Goal: Task Accomplishment & Management: Manage account settings

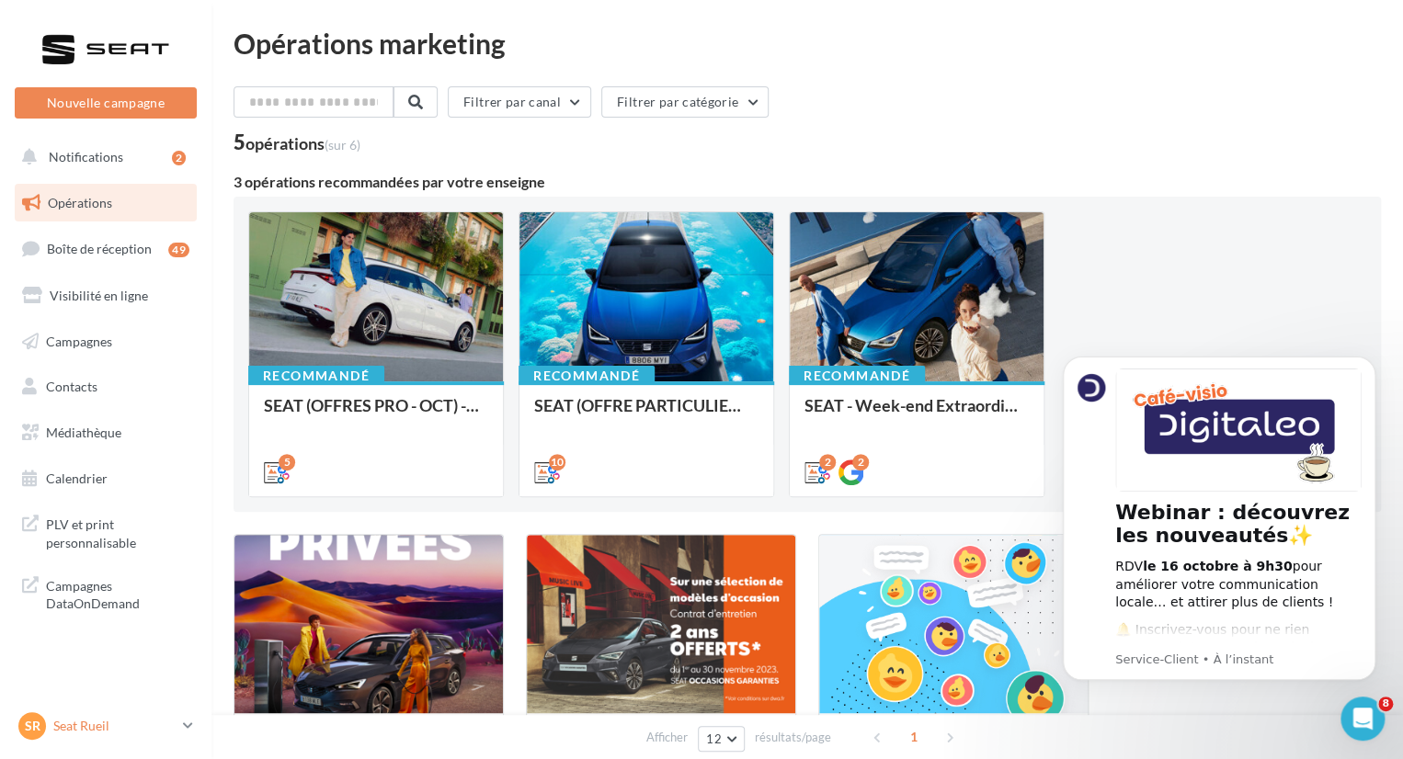
click at [123, 714] on div "SR Seat Rueil SEAT-[GEOGRAPHIC_DATA]" at bounding box center [96, 726] width 157 height 28
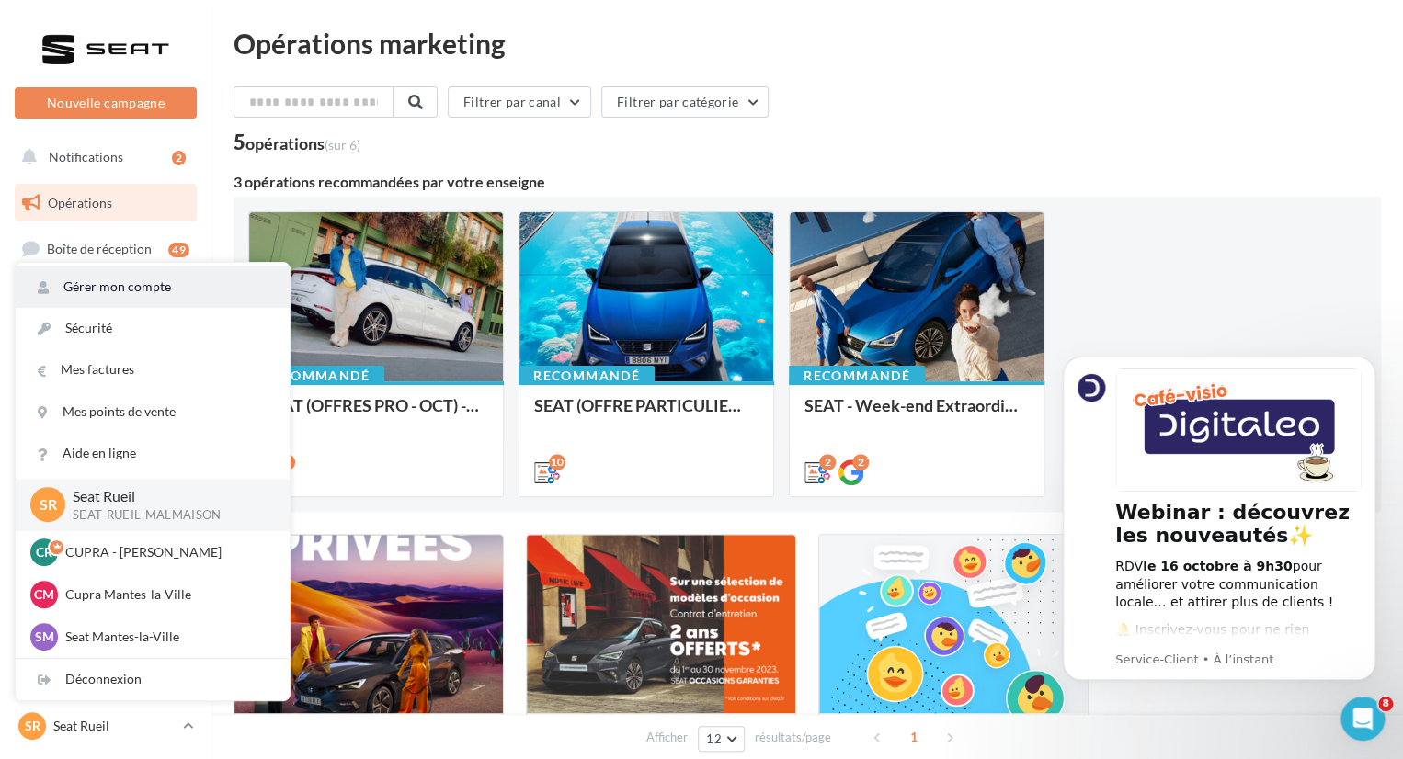
click at [156, 279] on link "Gérer mon compte" at bounding box center [153, 287] width 274 height 41
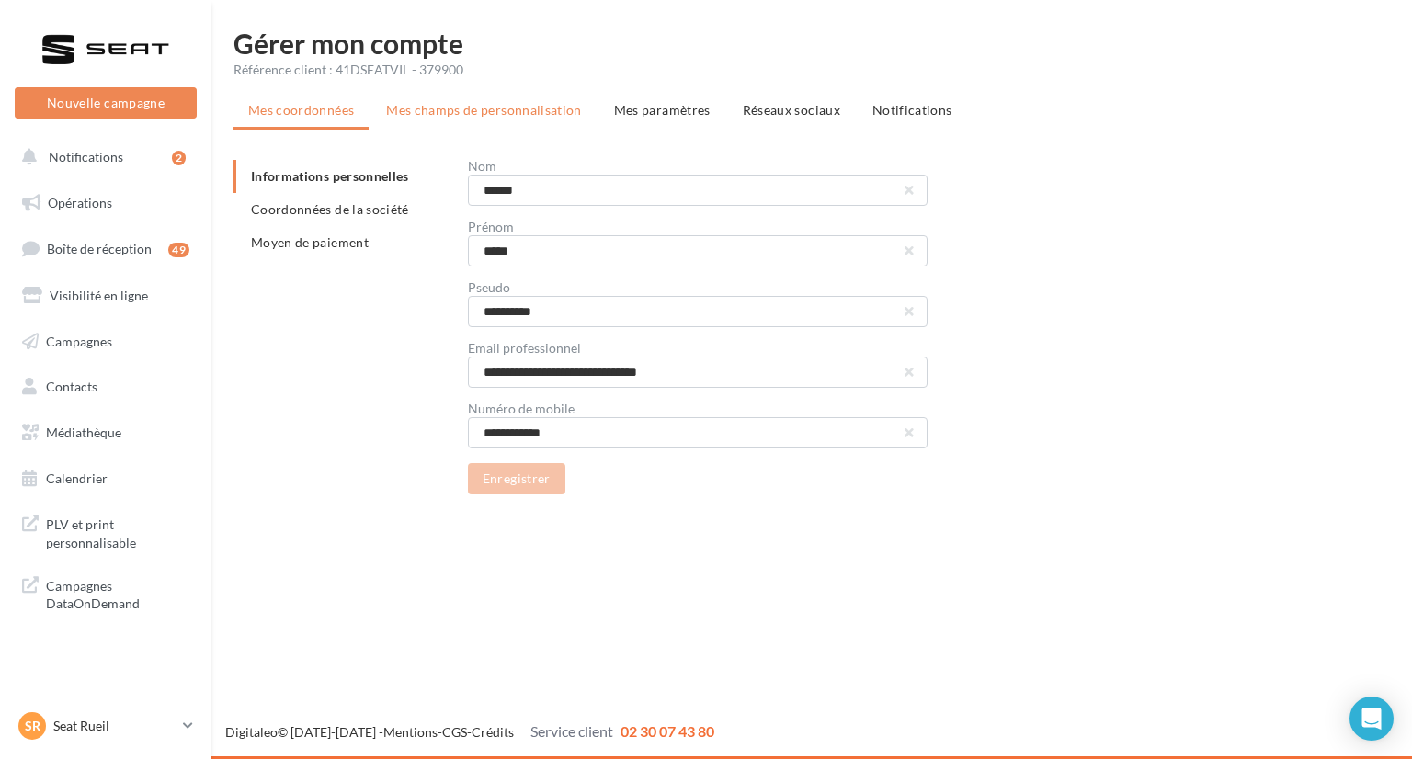
click at [438, 111] on span "Mes champs de personnalisation" at bounding box center [484, 110] width 196 height 16
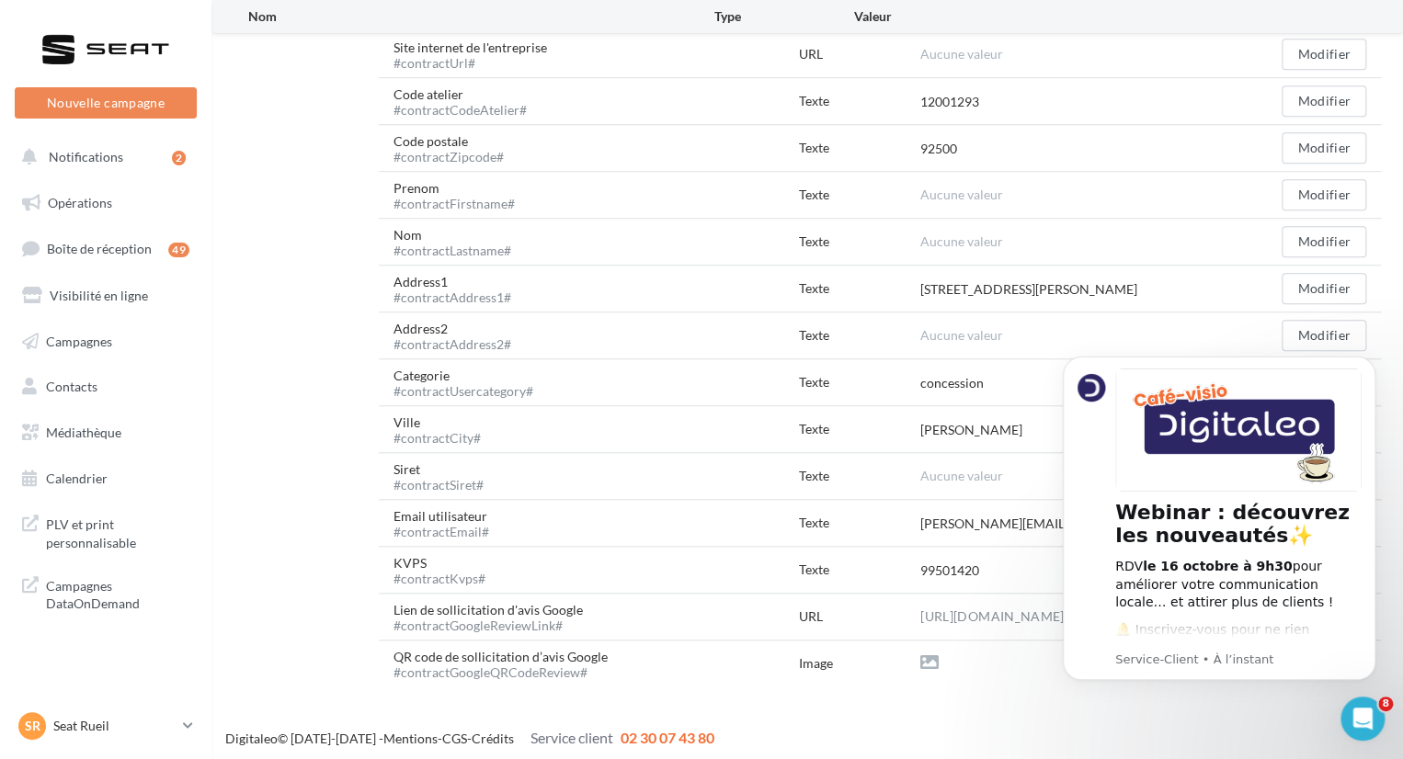
scroll to position [585, 0]
click at [1366, 363] on icon "Dismiss notification" at bounding box center [1370, 362] width 10 height 10
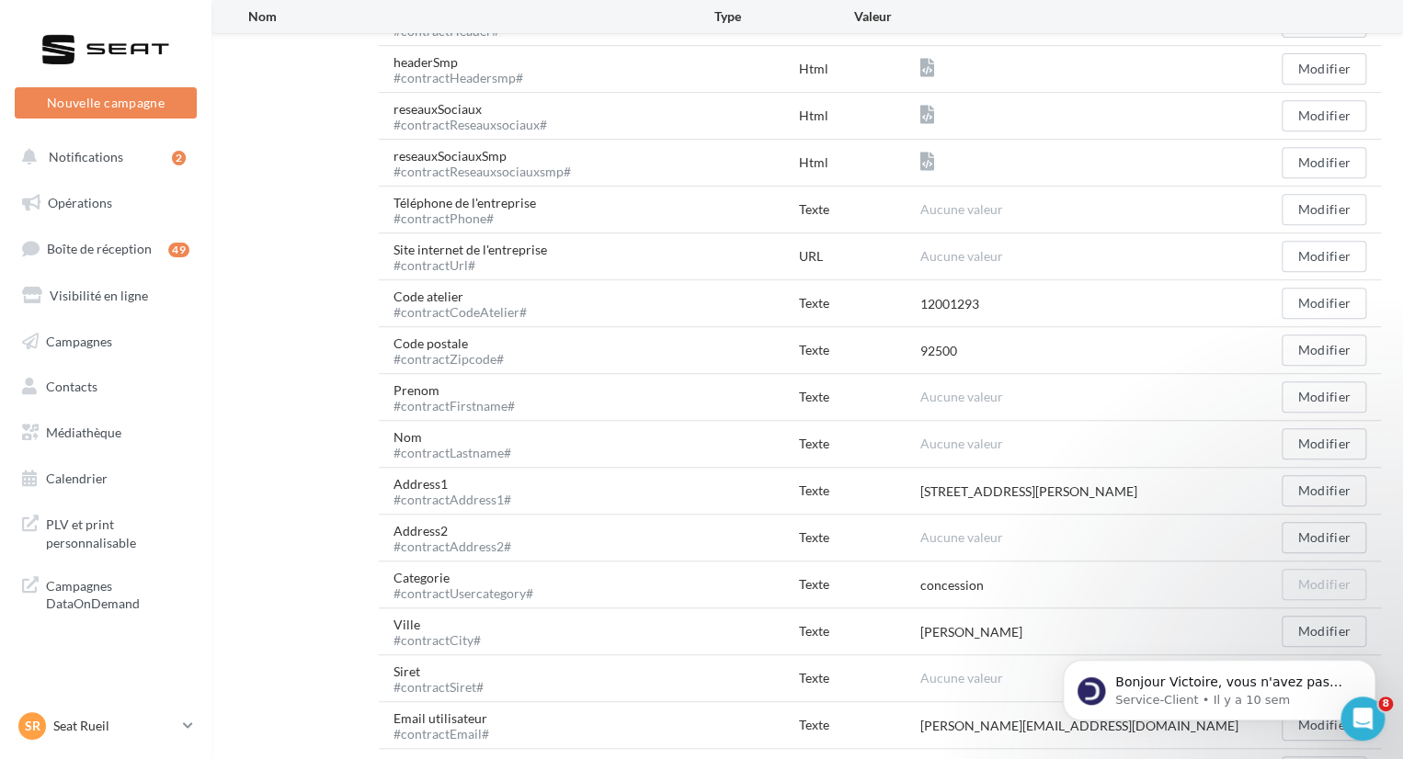
scroll to position [401, 0]
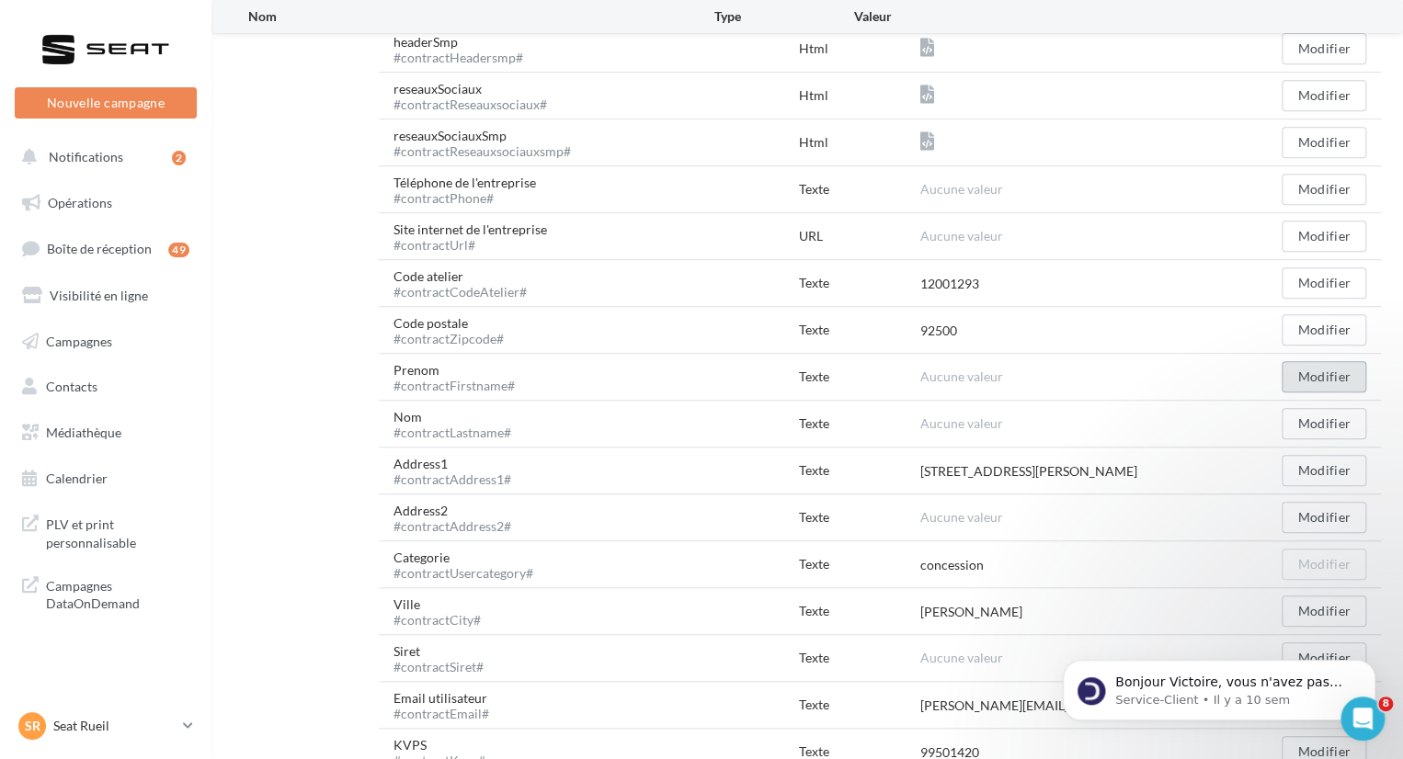
click at [1313, 366] on button "Modifier" at bounding box center [1323, 376] width 85 height 31
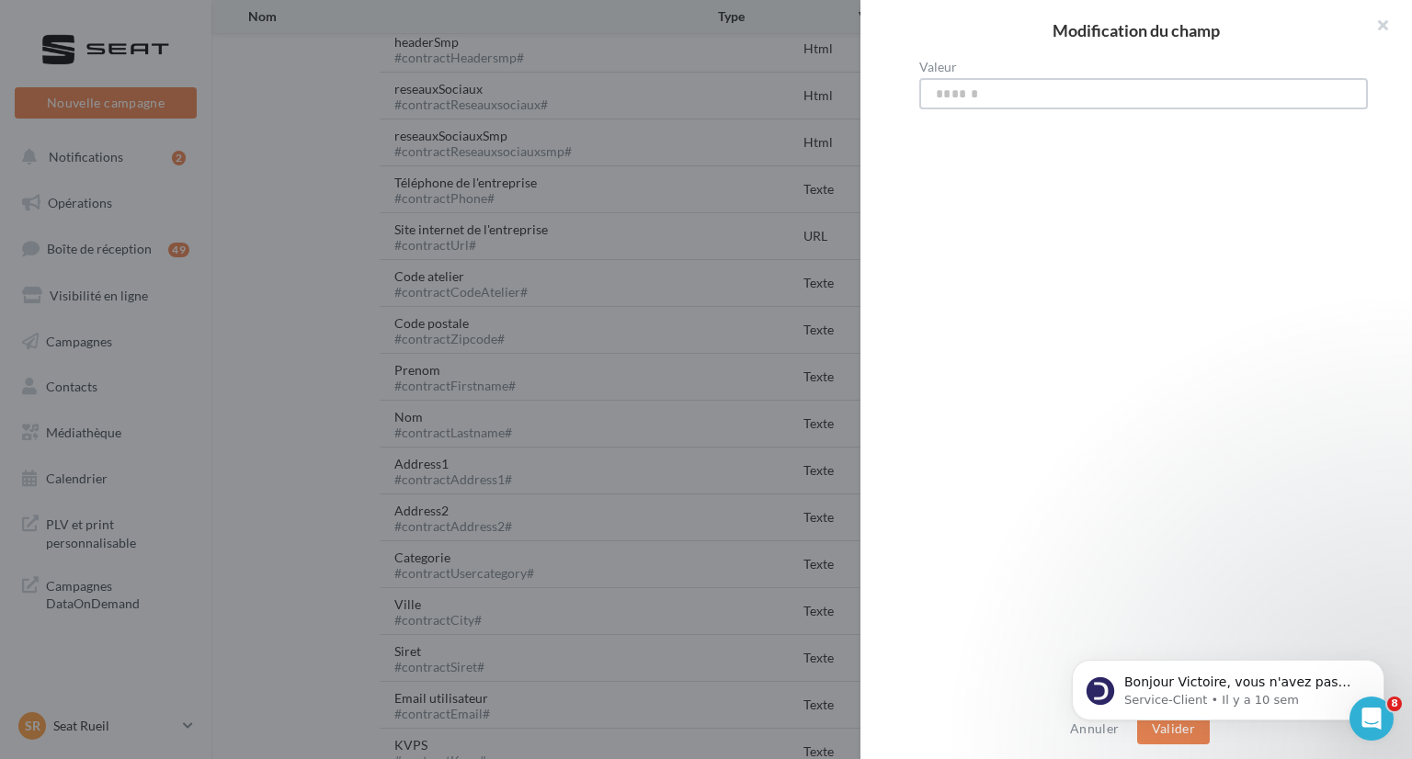
click at [1031, 84] on input "Valeur" at bounding box center [1143, 93] width 449 height 31
type input "*****"
click at [1183, 730] on body "Bonjour Victoire, vous n'avez pas encore souscrit au module Marketing Direct ? …" at bounding box center [1228, 686] width 353 height 114
click at [1379, 666] on icon "Dismiss notification" at bounding box center [1379, 665] width 10 height 10
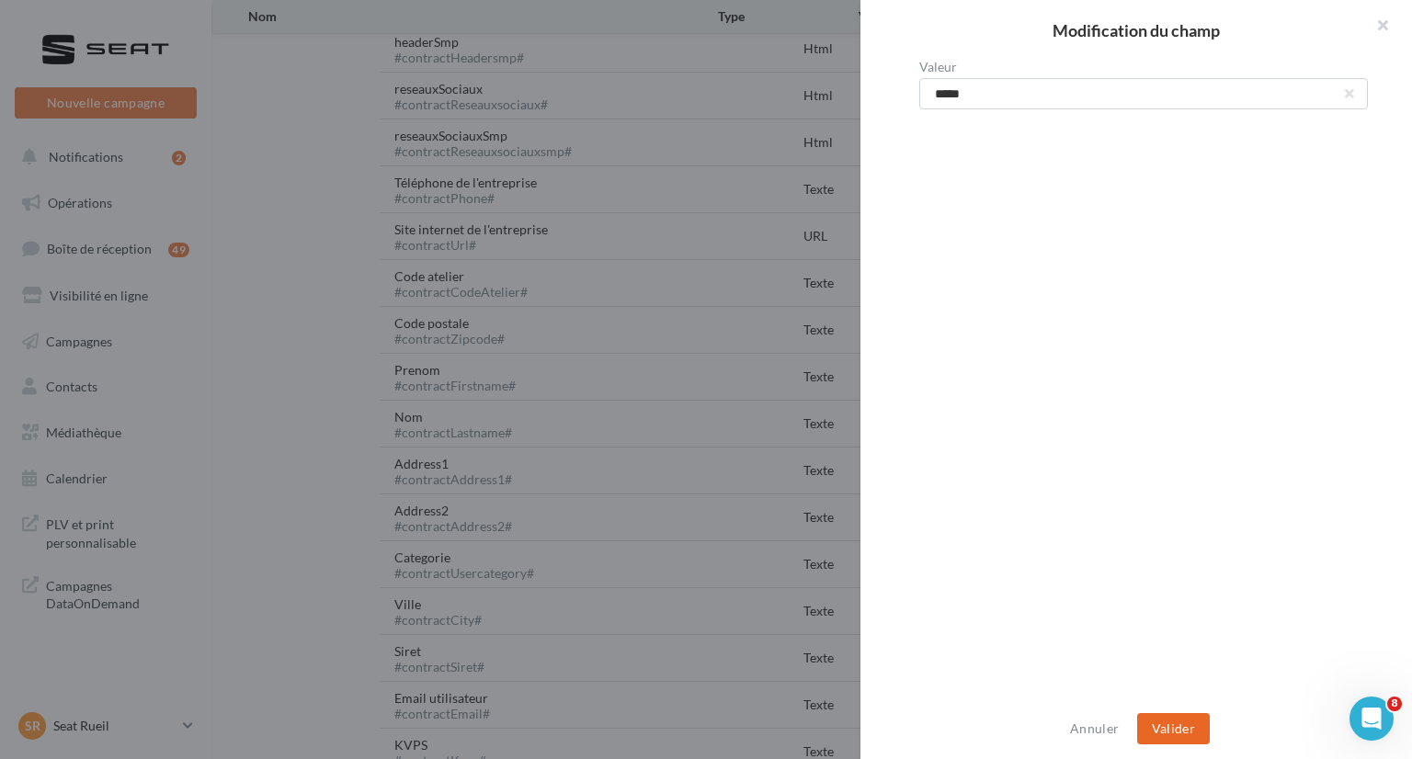
click at [1178, 736] on button "Valider" at bounding box center [1173, 728] width 73 height 31
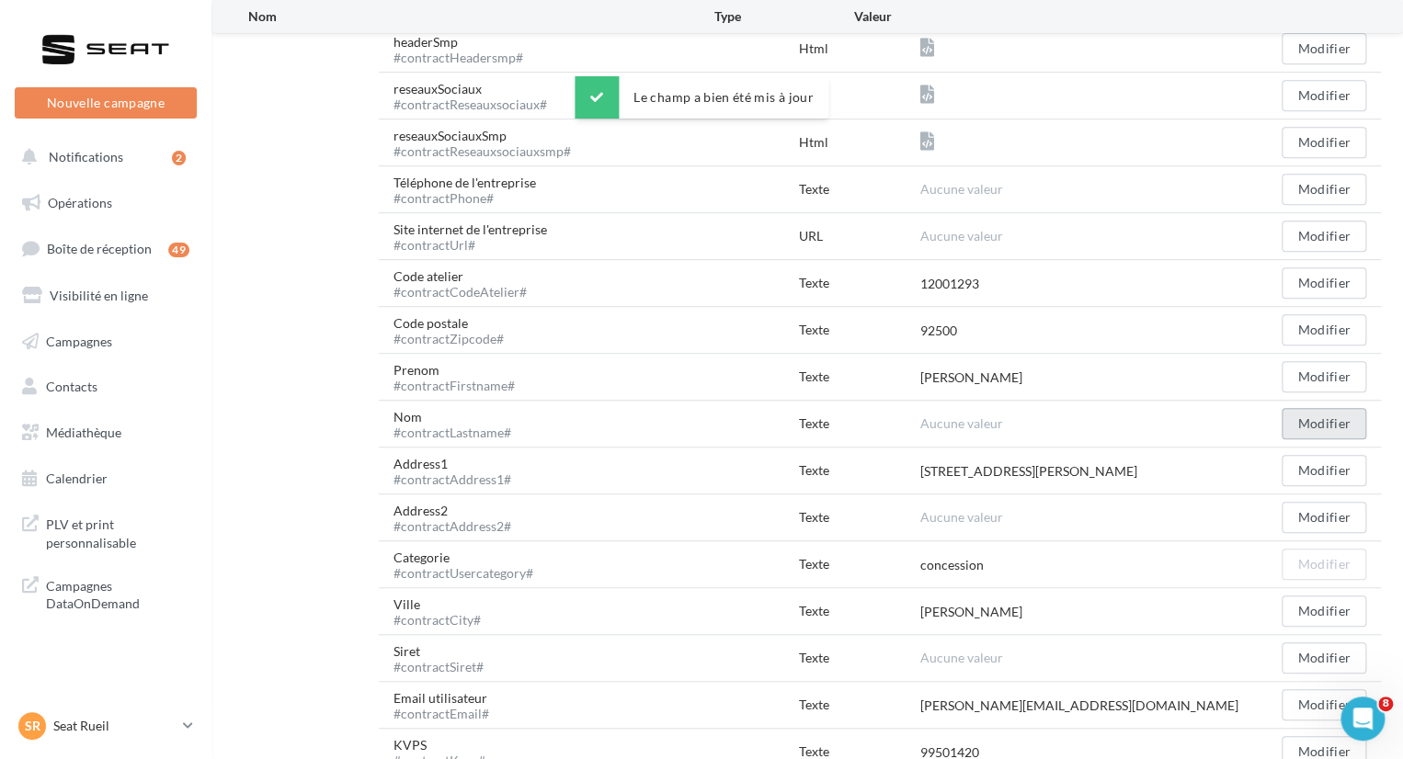
click at [1320, 427] on button "Modifier" at bounding box center [1323, 423] width 85 height 31
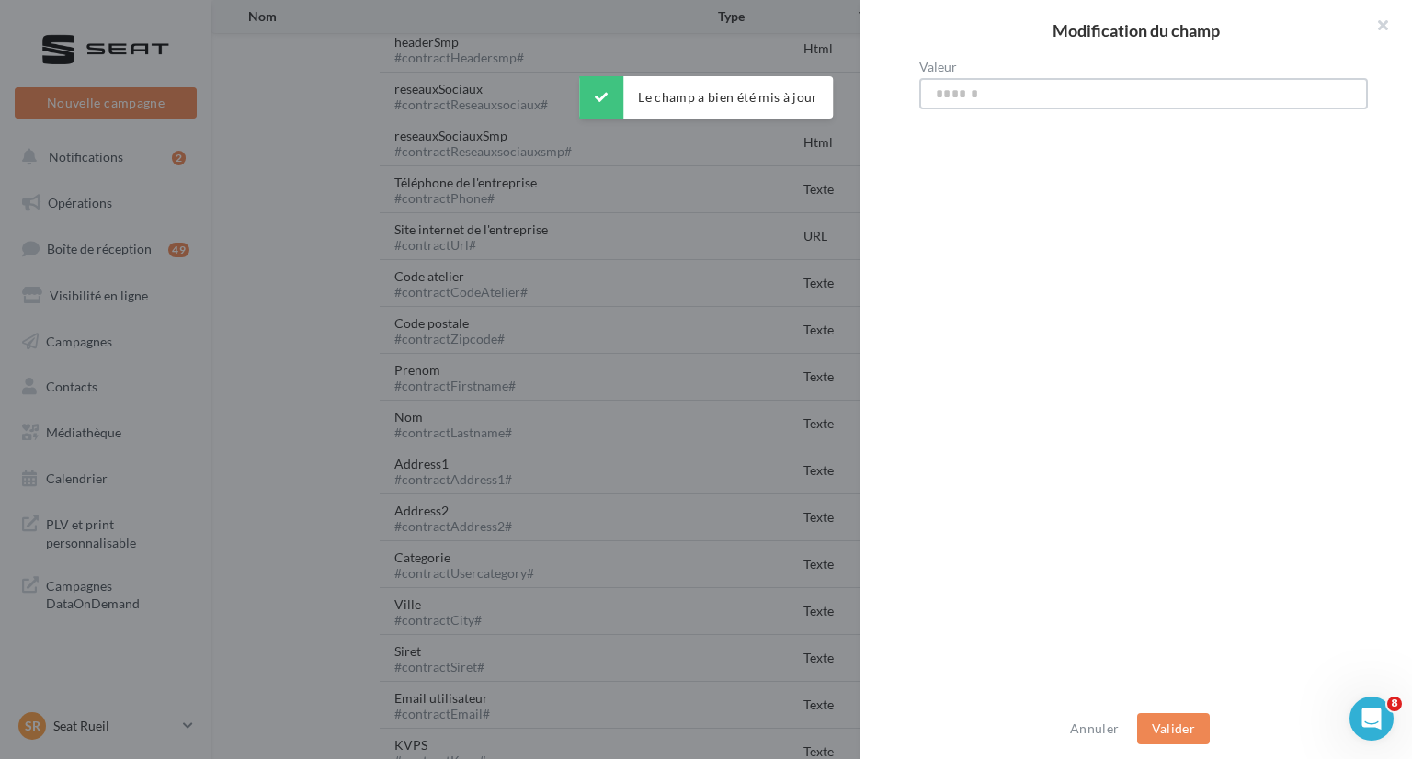
click at [1005, 93] on input "Valeur" at bounding box center [1143, 93] width 449 height 31
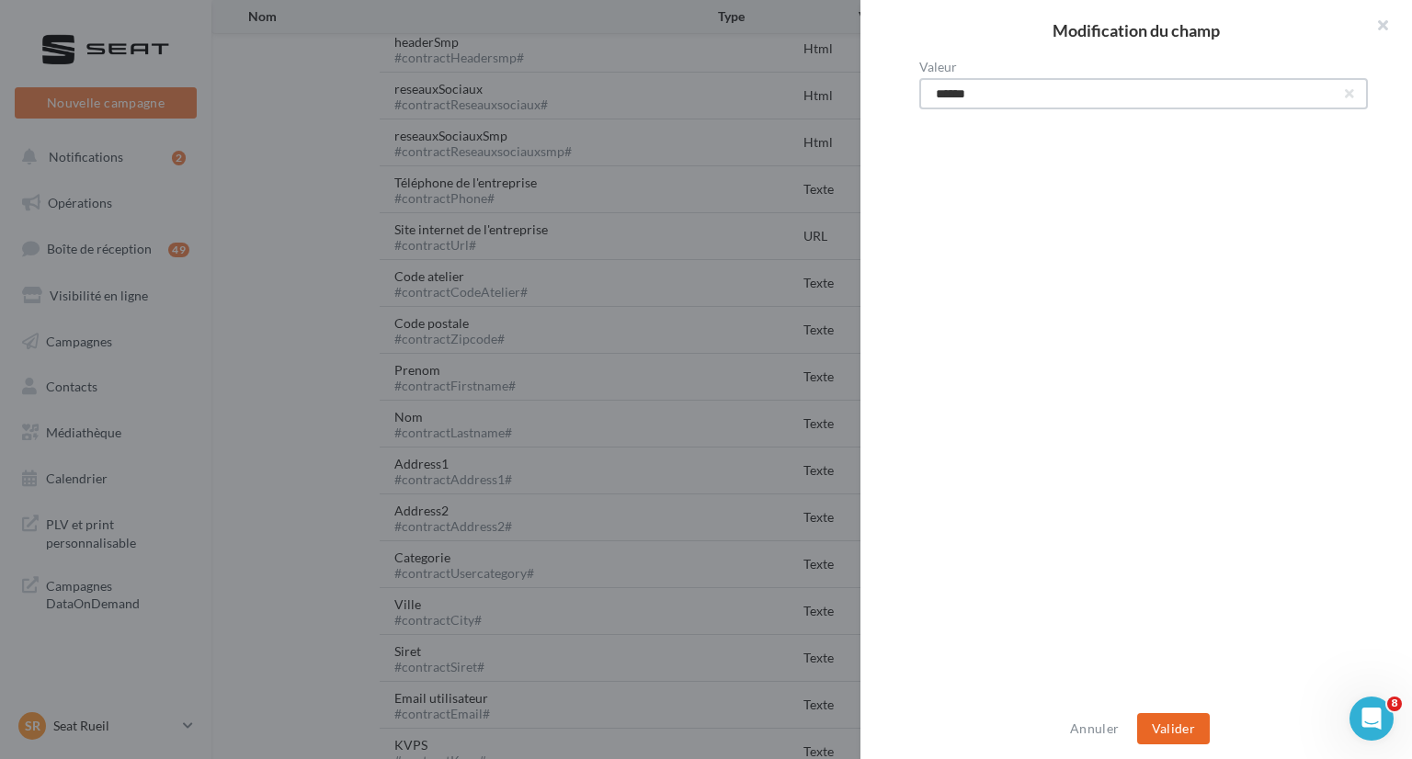
type input "******"
drag, startPoint x: 1169, startPoint y: 716, endPoint x: 1008, endPoint y: 553, distance: 229.5
click at [1168, 716] on button "Valider" at bounding box center [1173, 728] width 73 height 31
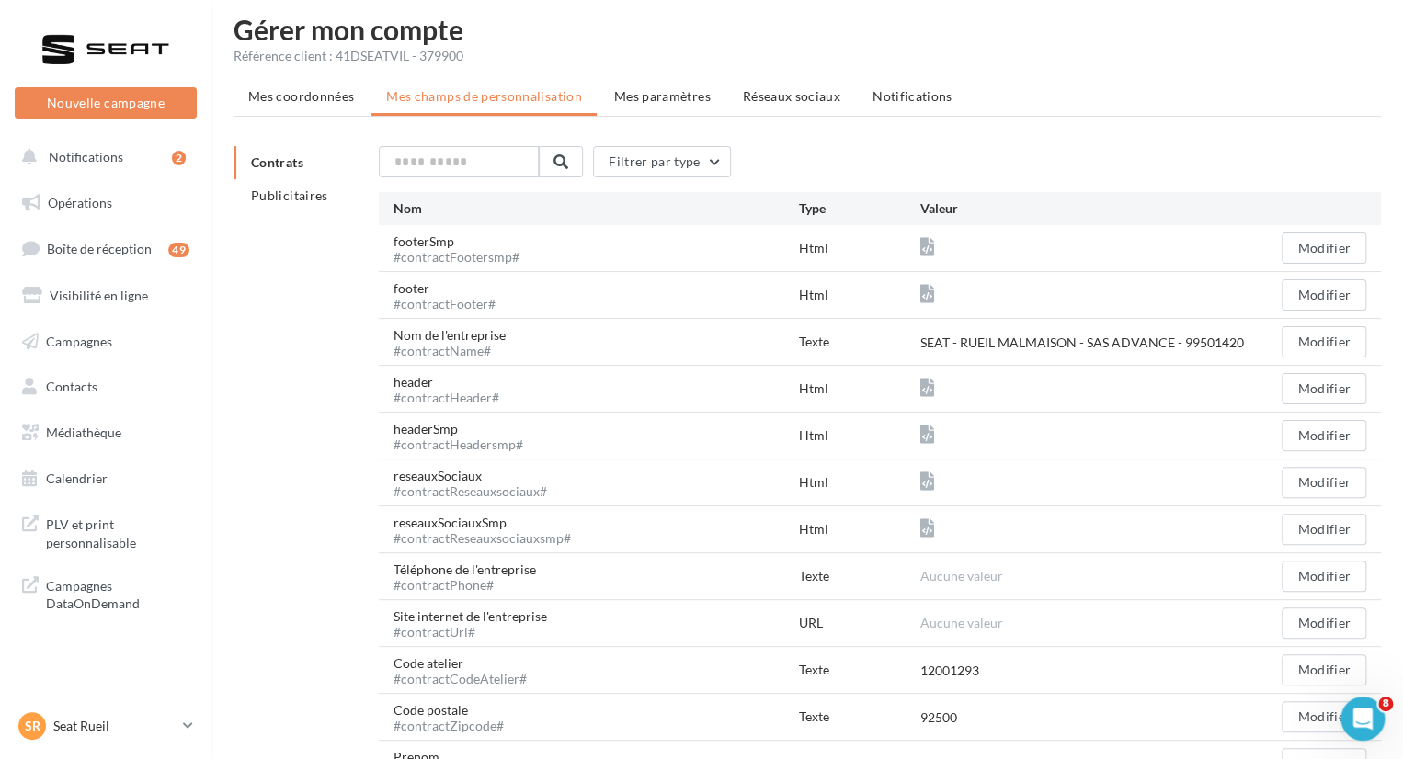
scroll to position [0, 0]
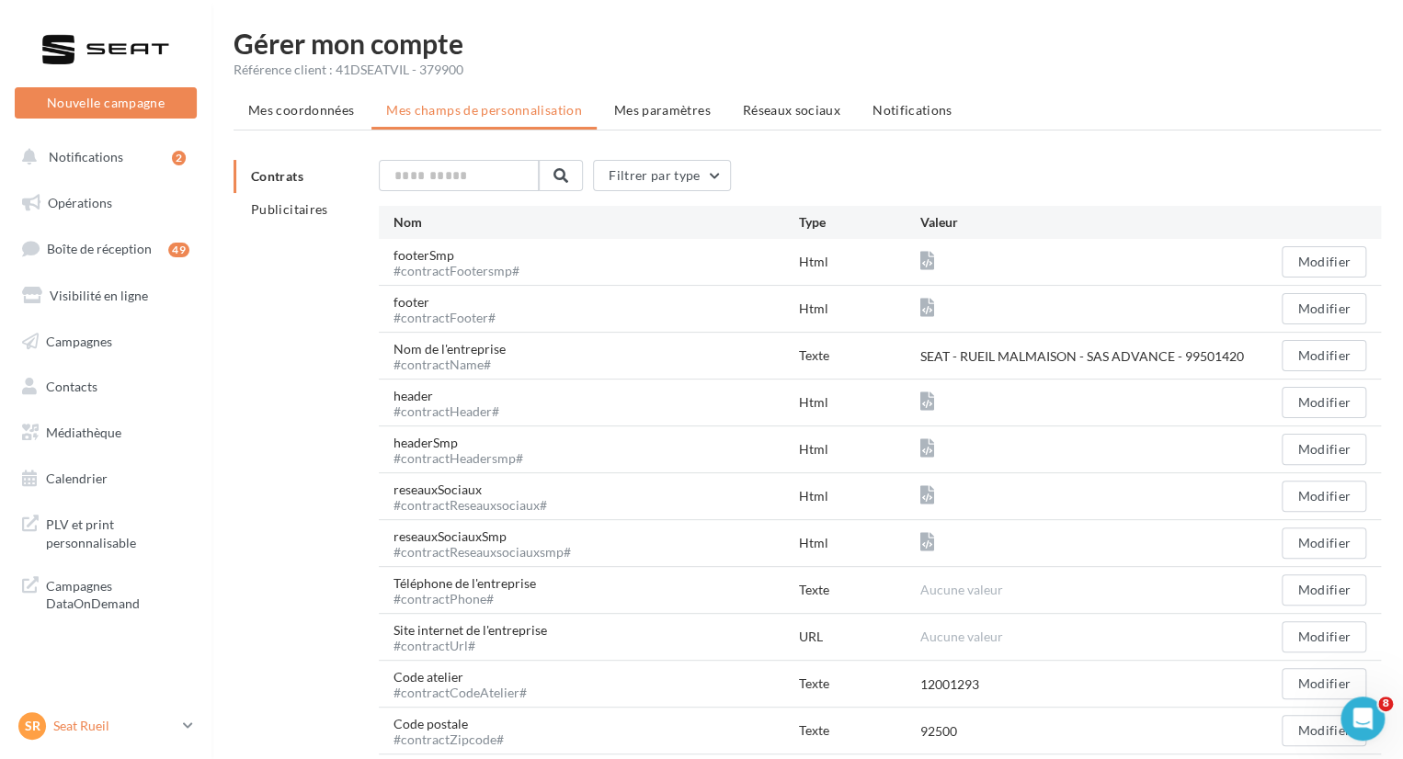
click at [65, 738] on div "SR Seat Rueil SEAT-[GEOGRAPHIC_DATA]" at bounding box center [96, 726] width 157 height 28
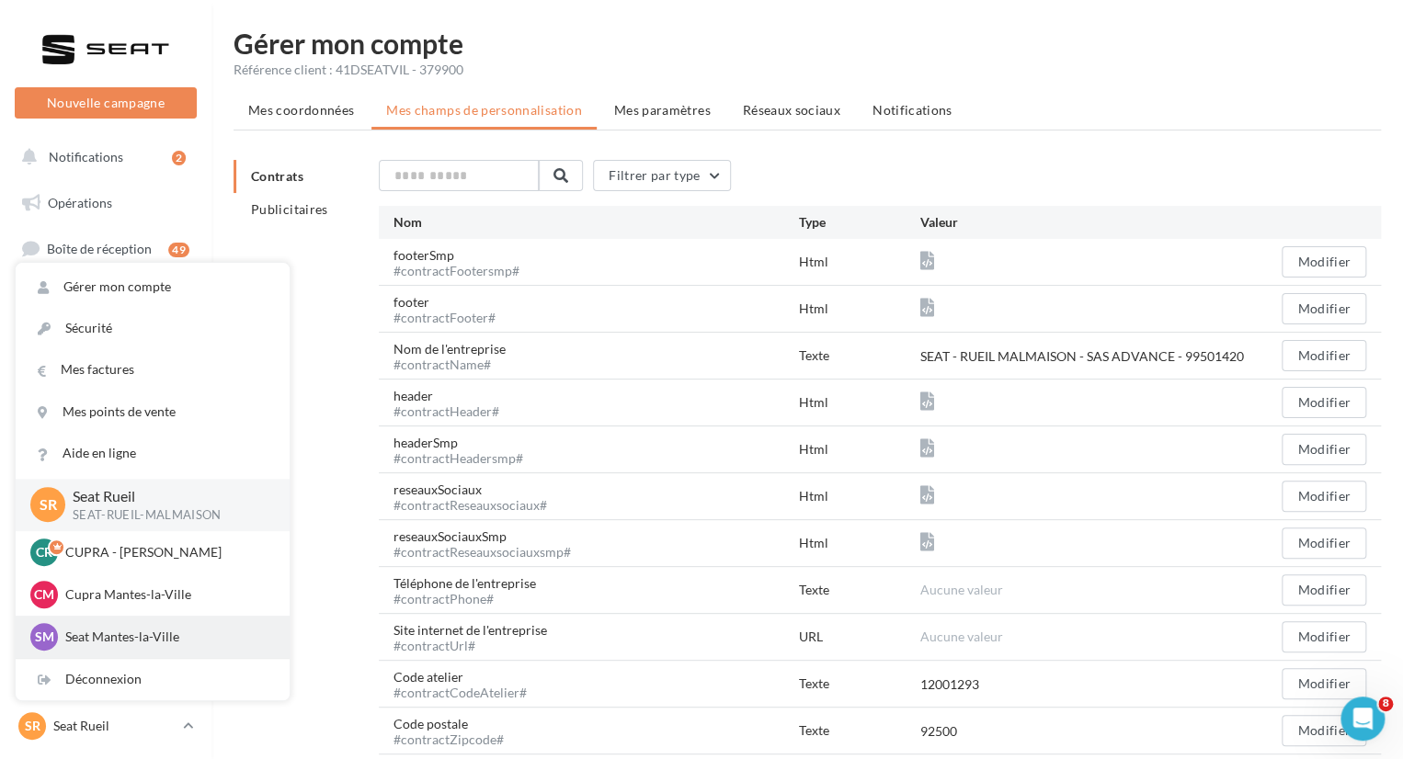
click at [114, 638] on p "Seat Mantes-la-Ville" at bounding box center [166, 637] width 202 height 18
